Goal: Task Accomplishment & Management: Manage account settings

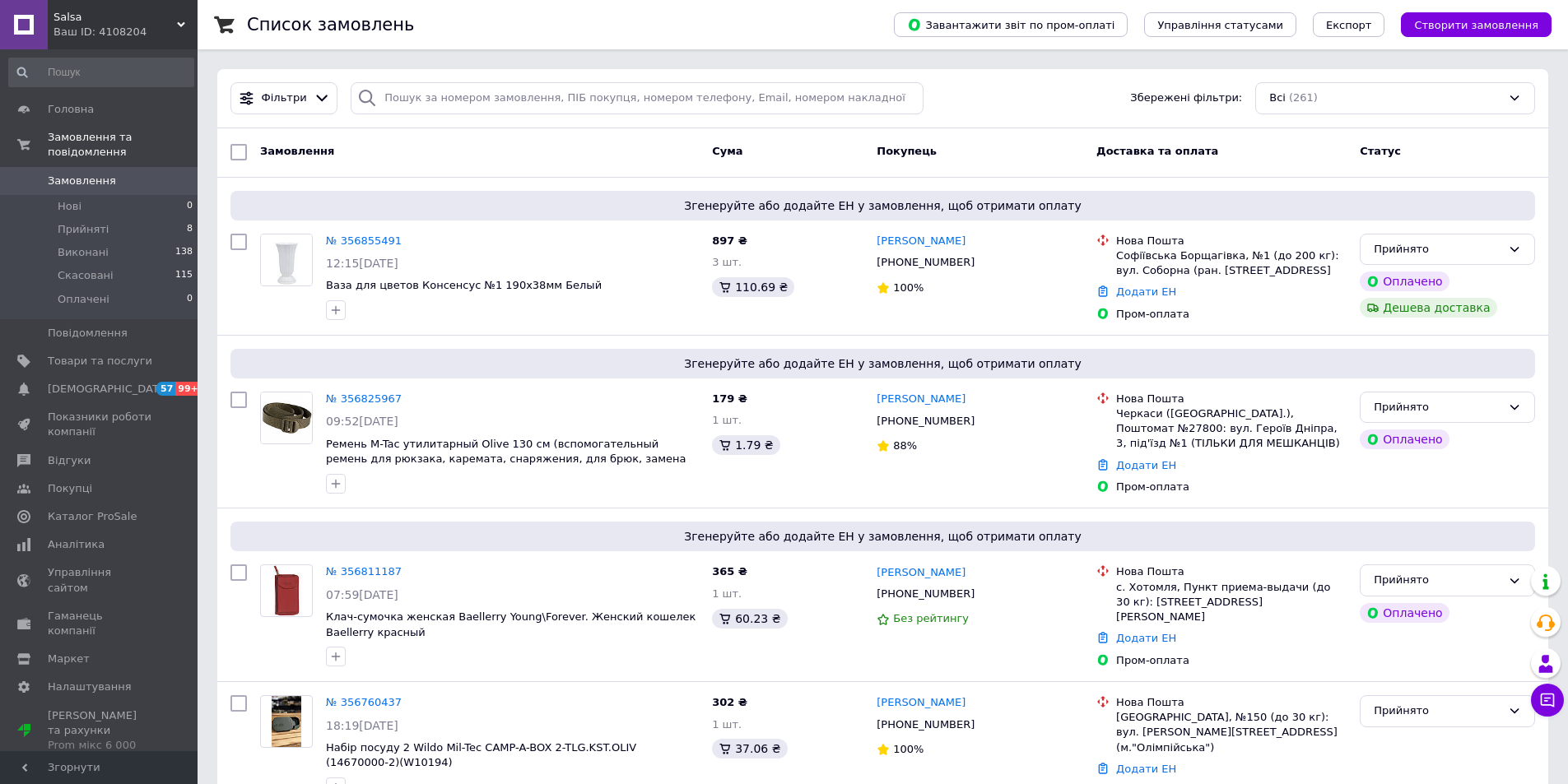
click at [100, 28] on div "Ваш ID: 4108204" at bounding box center [125, 31] width 144 height 15
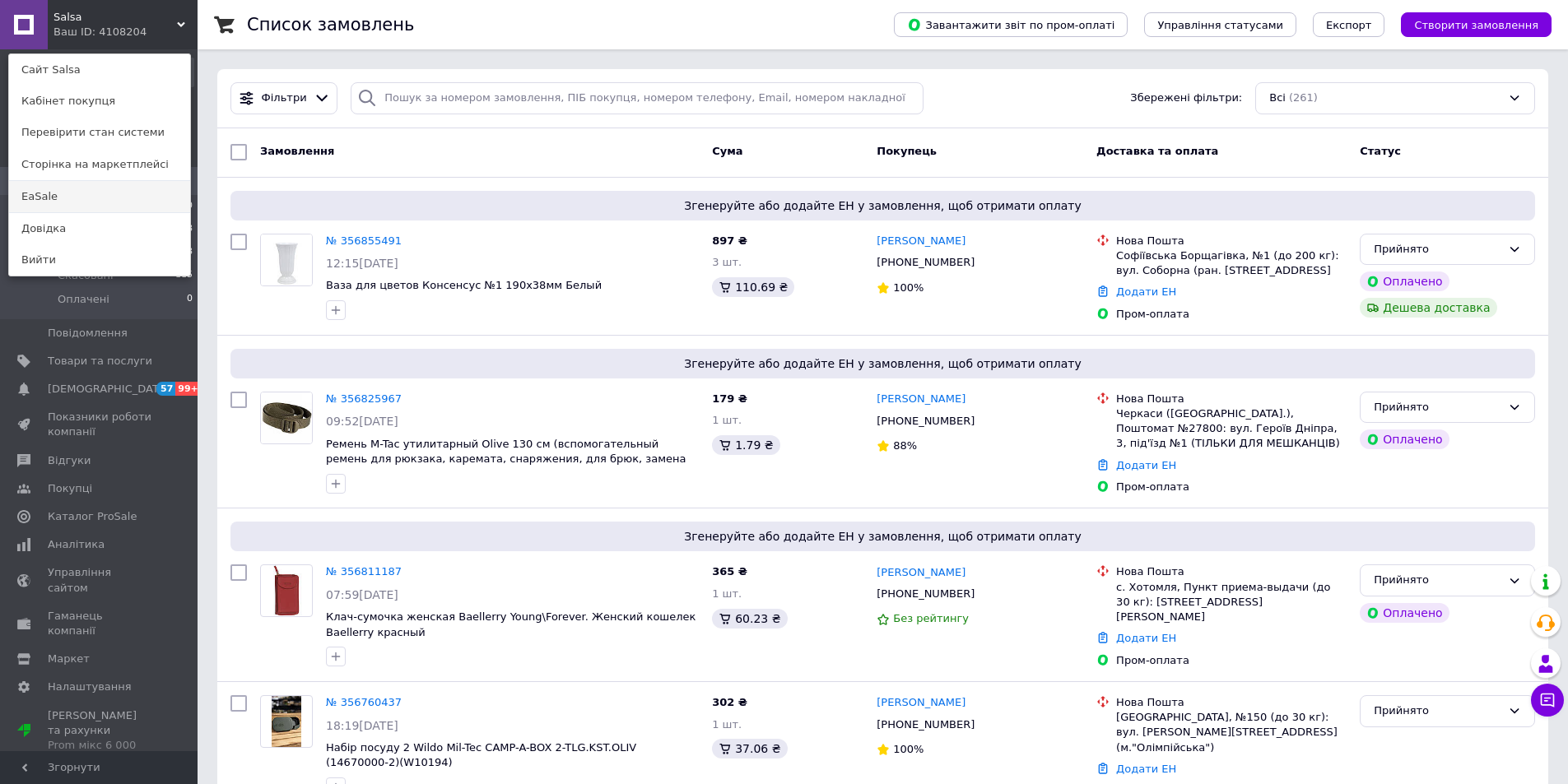
click at [34, 190] on link "EaSale" at bounding box center [99, 197] width 181 height 31
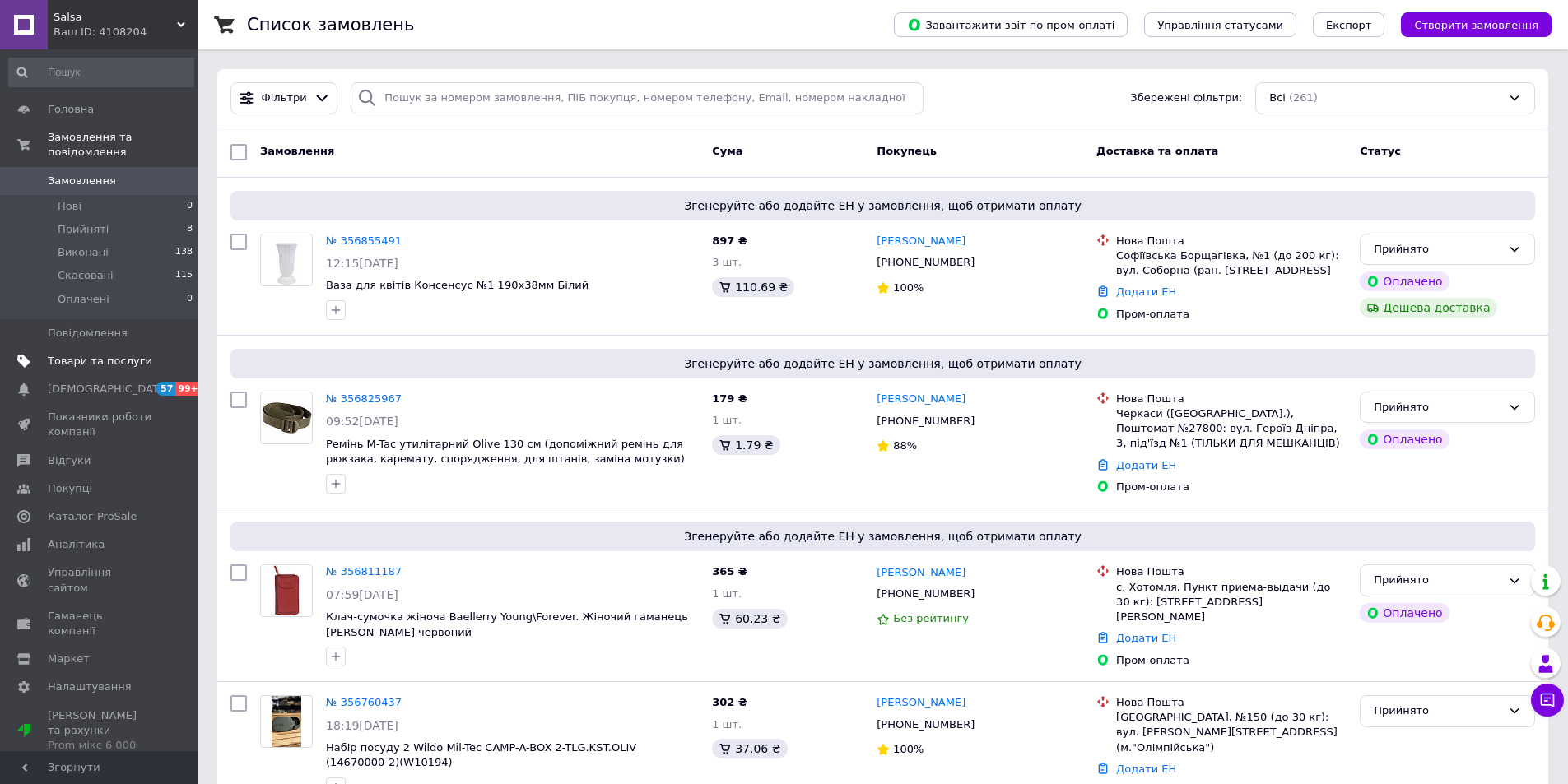
click at [95, 354] on span "Товари та послуги" at bounding box center [100, 361] width 105 height 15
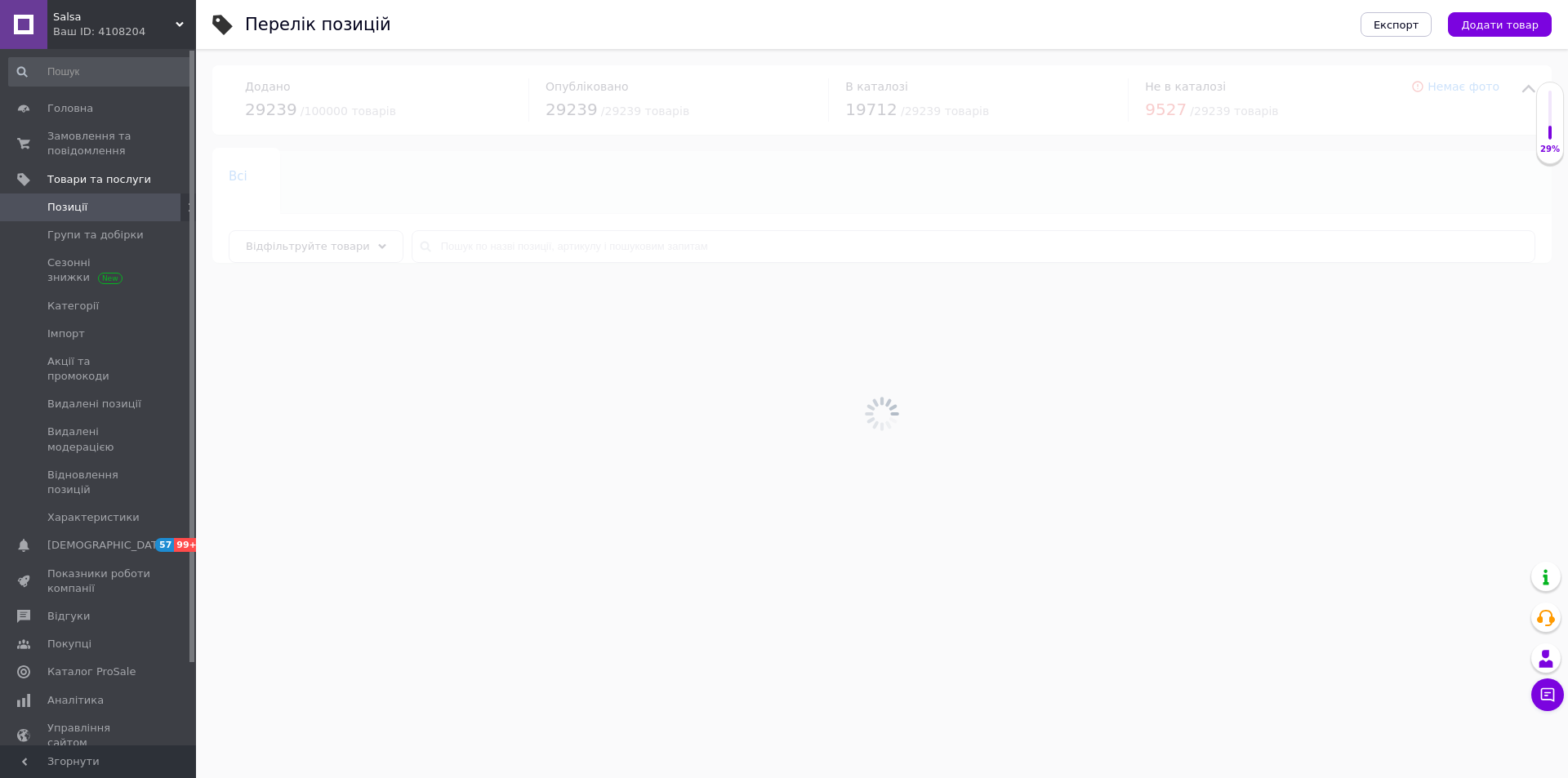
click at [513, 240] on div at bounding box center [883, 414] width 1372 height 730
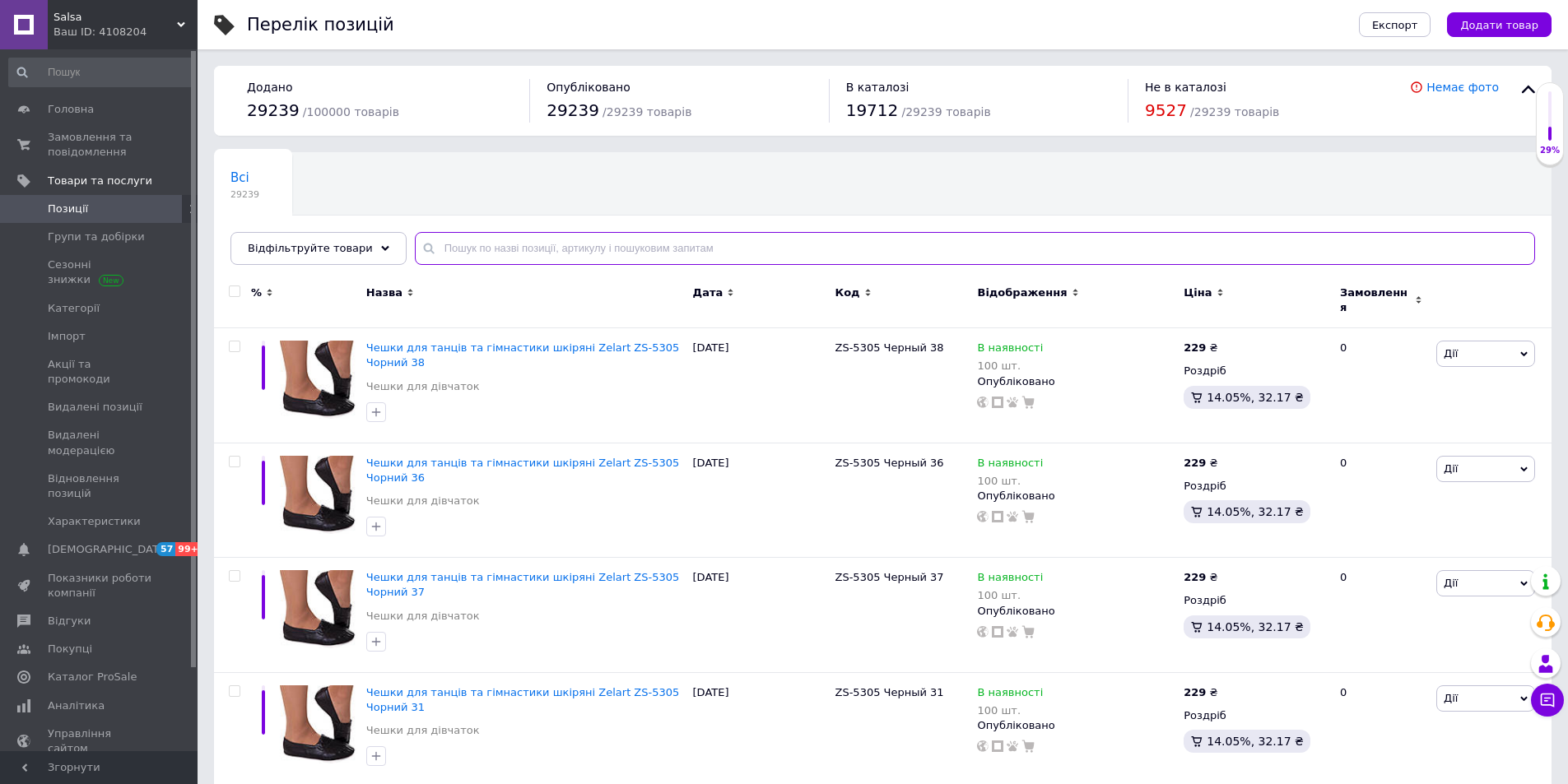
click at [521, 248] on input "text" at bounding box center [975, 249] width 1120 height 33
paste input "[PHONE_NUMBER]"
click at [549, 242] on input "[PHONE_NUMBER]" at bounding box center [975, 249] width 1120 height 33
paste input "[PHONE_NUMBER]"
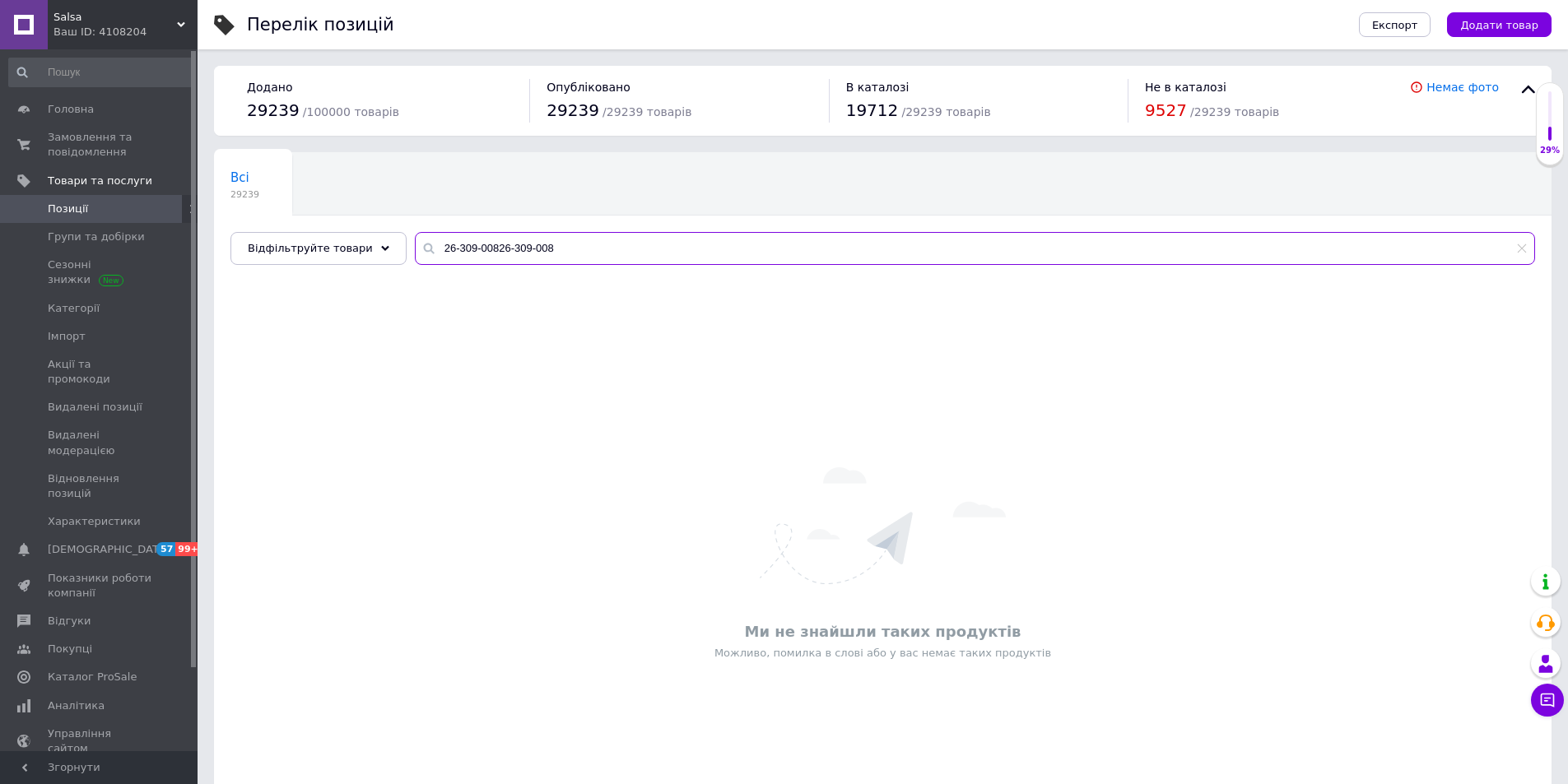
click at [541, 246] on input "26-309-00826-309-008" at bounding box center [975, 249] width 1120 height 33
paste input "text"
type input "[PHONE_NUMBER]"
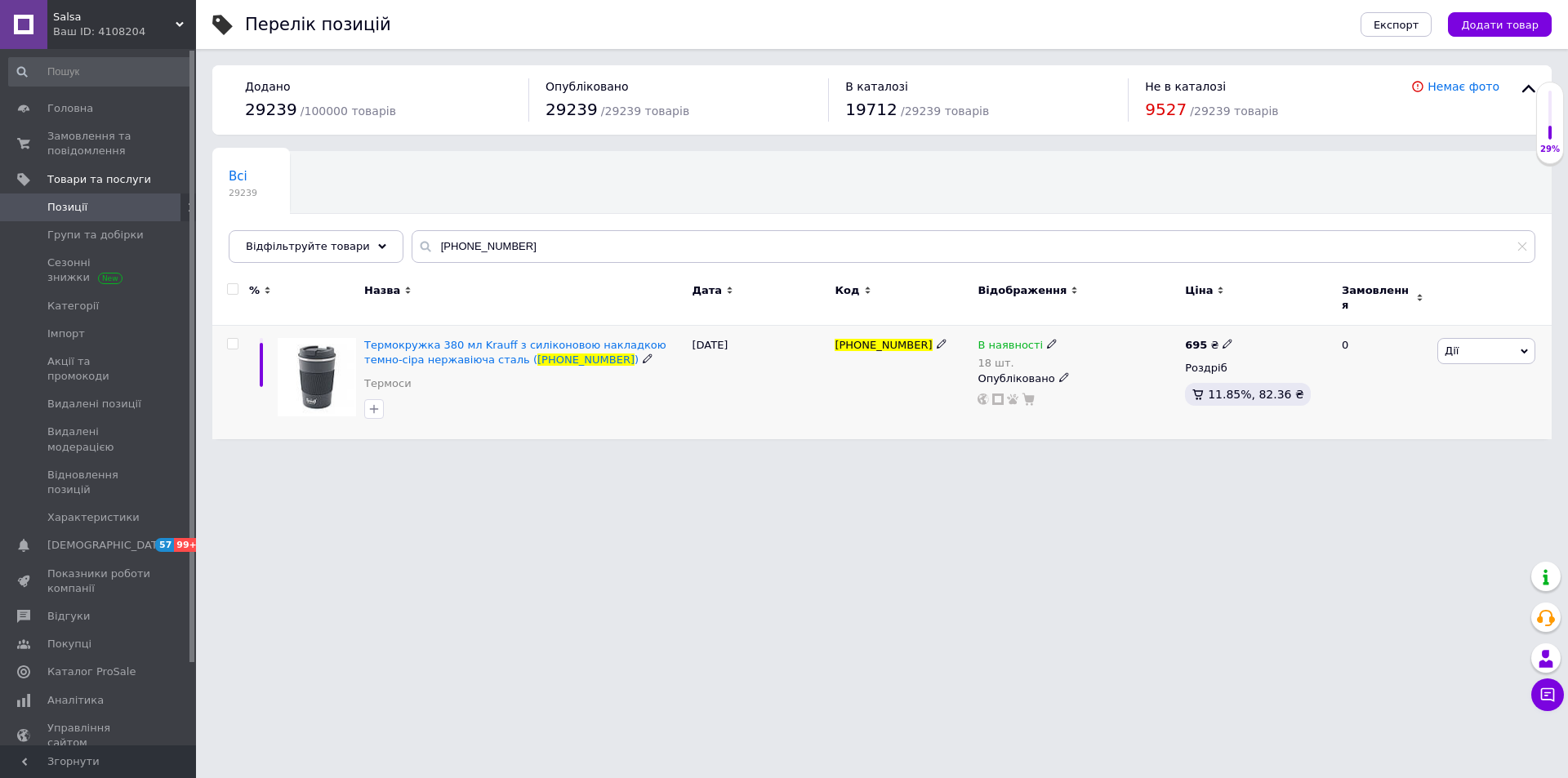
click at [1047, 339] on icon at bounding box center [1051, 344] width 10 height 10
drag, startPoint x: 1115, startPoint y: 351, endPoint x: 1124, endPoint y: 378, distance: 28.5
click at [1115, 356] on li "Немає в наявності" at bounding box center [1141, 367] width 155 height 23
click at [1124, 385] on input "18" at bounding box center [1124, 396] width 124 height 33
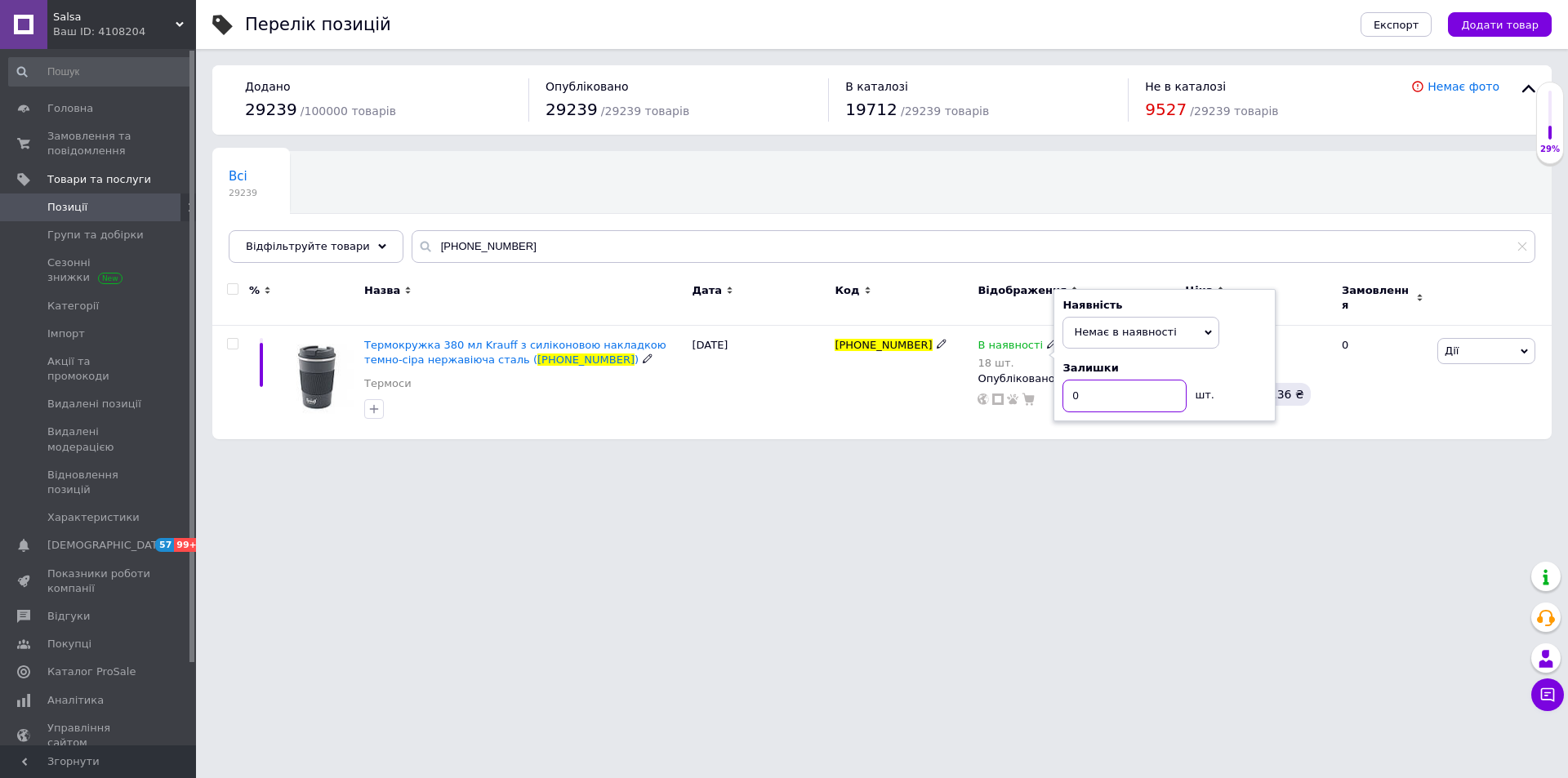
type input "0"
drag, startPoint x: 1031, startPoint y: 495, endPoint x: 1023, endPoint y: 492, distance: 8.5
click at [1029, 456] on html "Salsa Ваш ID: 4108204 Сайт [PERSON_NAME] покупця Перевірити стан системи Сторін…" at bounding box center [784, 228] width 1568 height 456
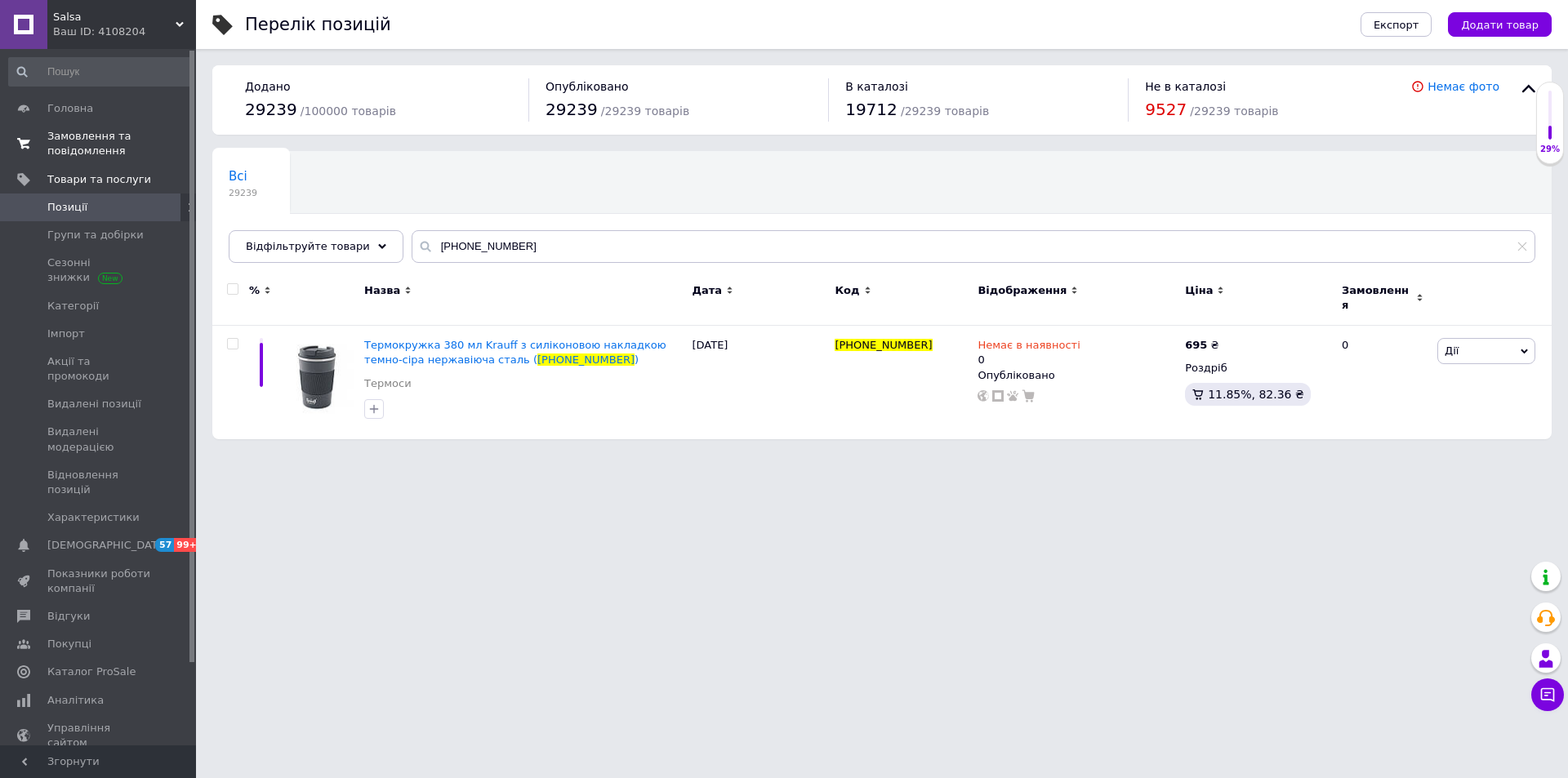
click at [66, 138] on span "Замовлення та повідомлення" at bounding box center [100, 144] width 104 height 29
